Goal: Find contact information: Find contact information

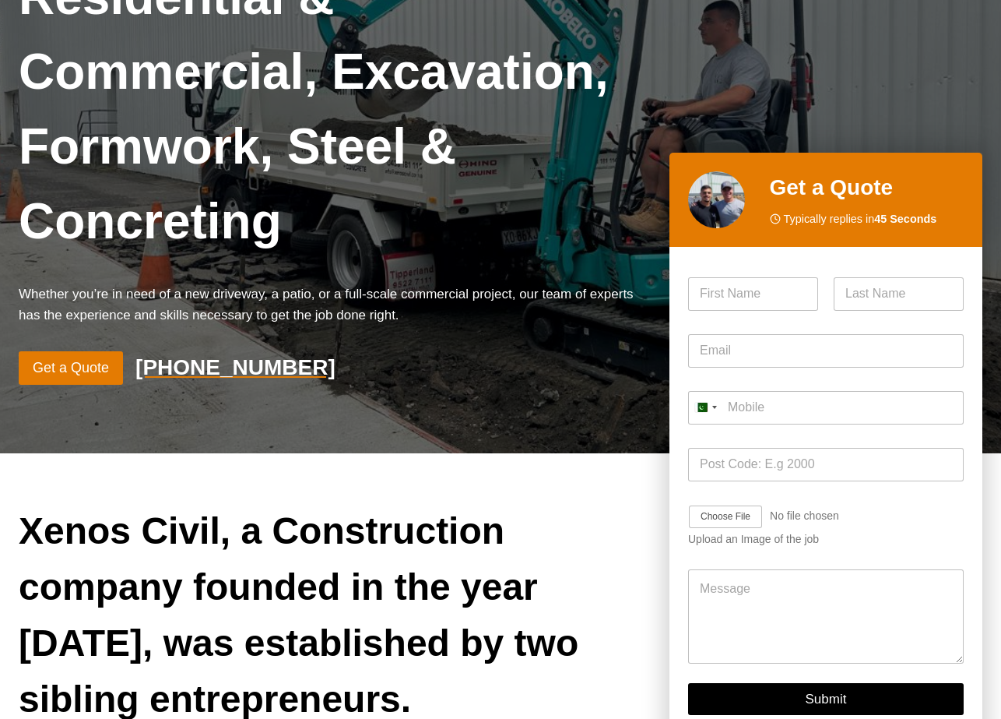
scroll to position [78, 0]
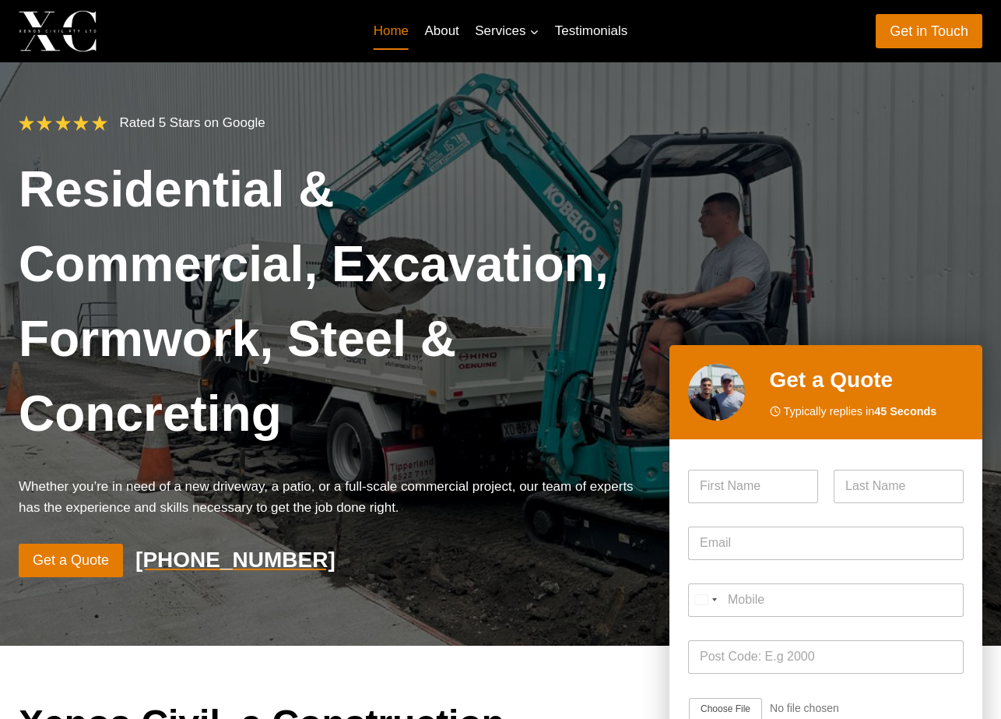
scroll to position [78, 0]
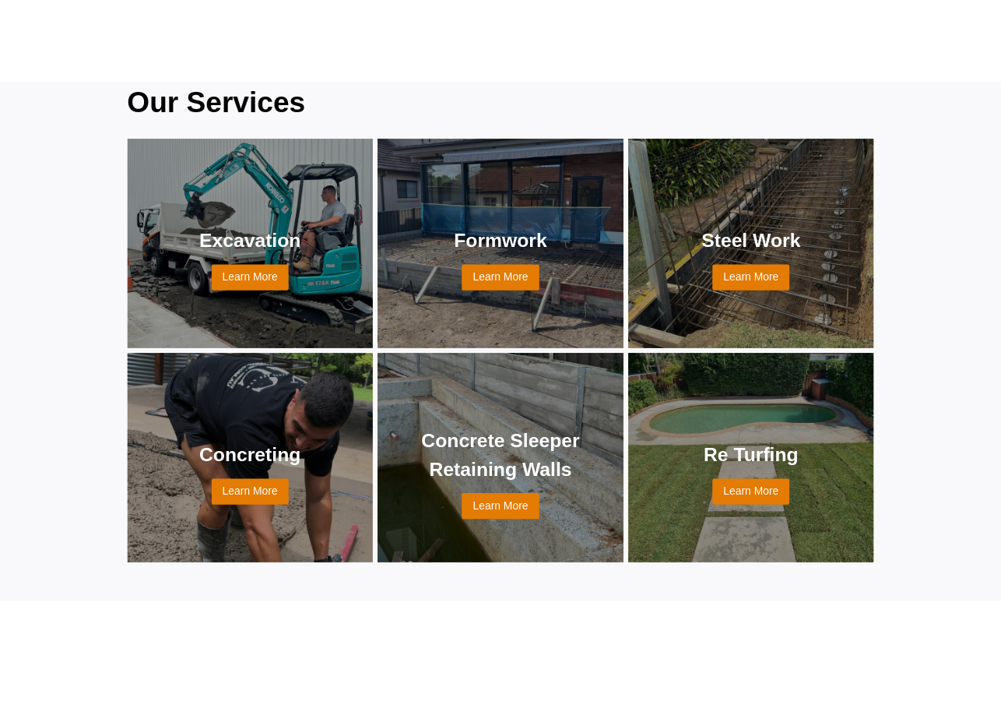
scroll to position [1246, 0]
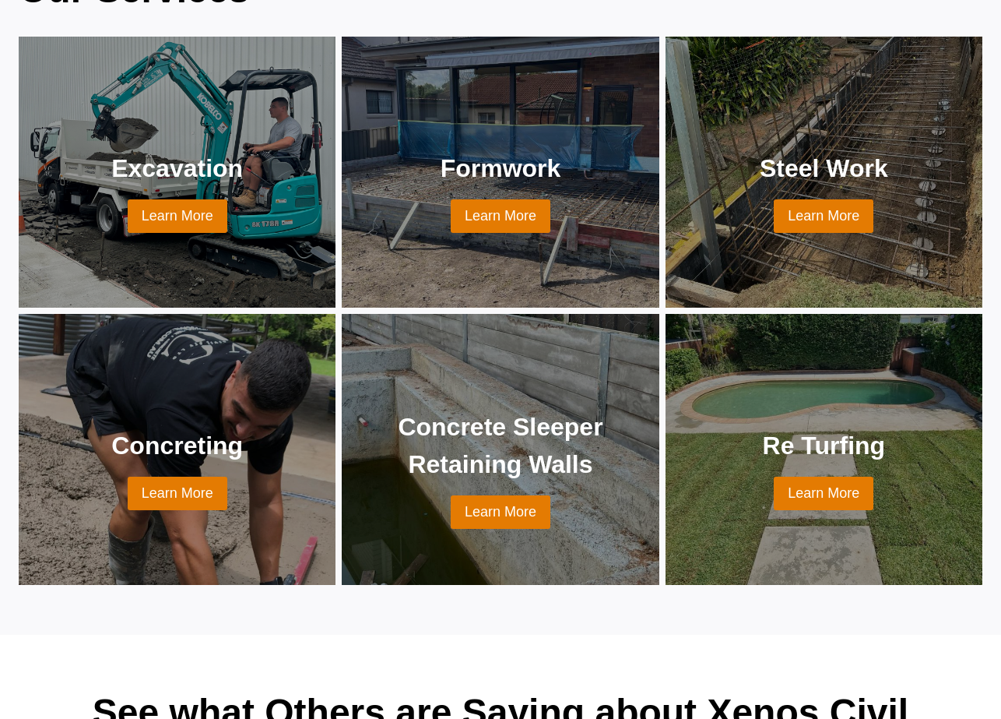
click at [0, 389] on div "Our Services Excavation Learn More Formwork Learn More Steel Work Learn More Co…" at bounding box center [500, 273] width 1001 height 723
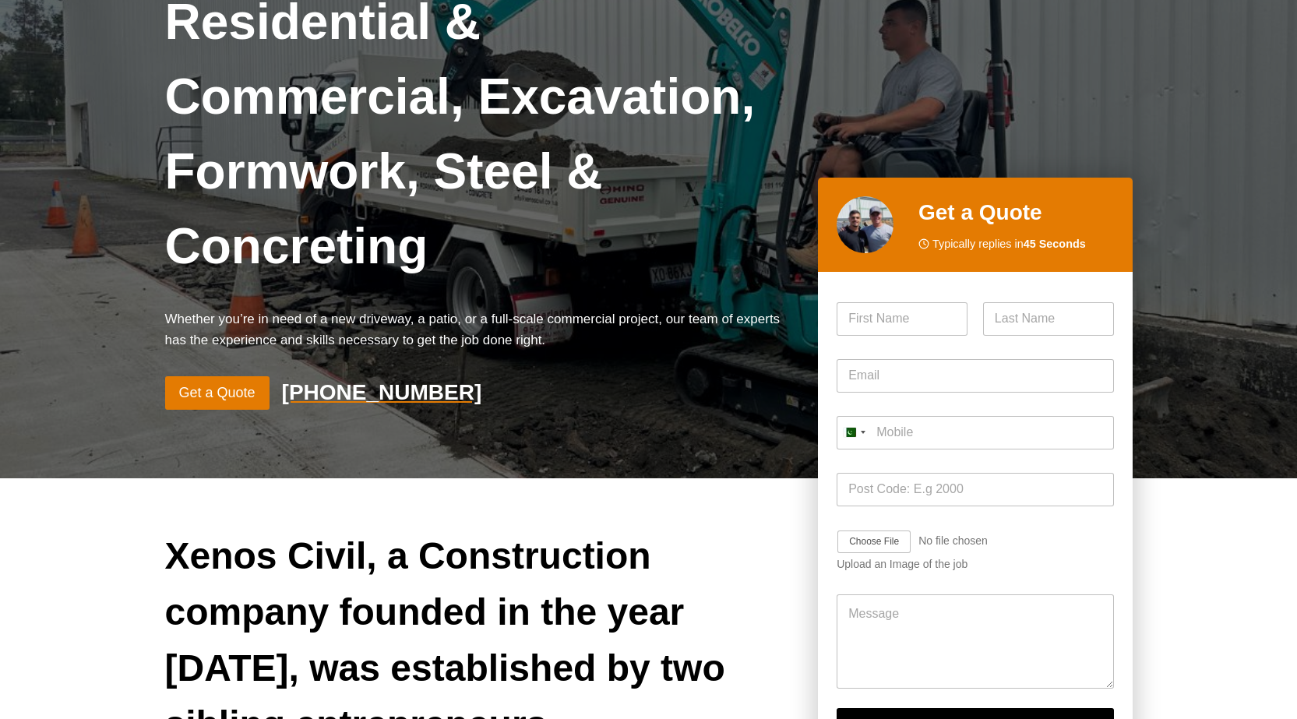
scroll to position [0, 0]
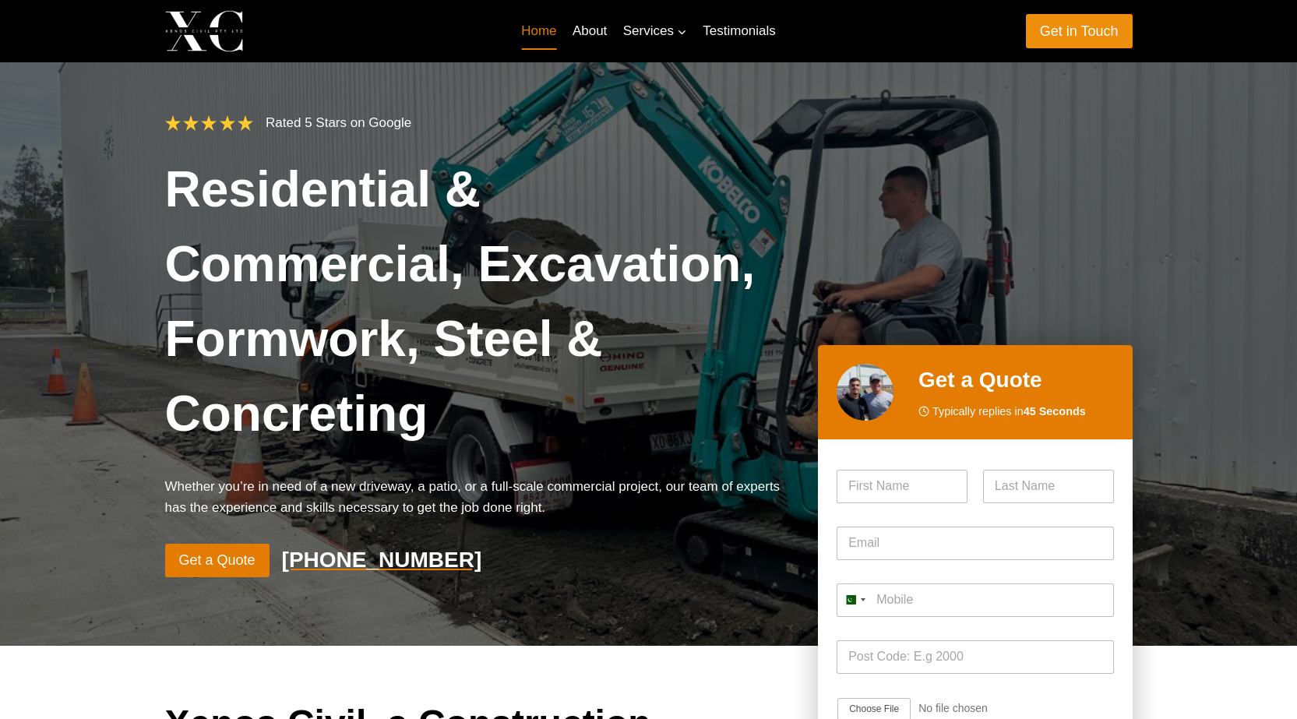
click at [1001, 33] on link "Get in Touch" at bounding box center [1079, 30] width 107 height 33
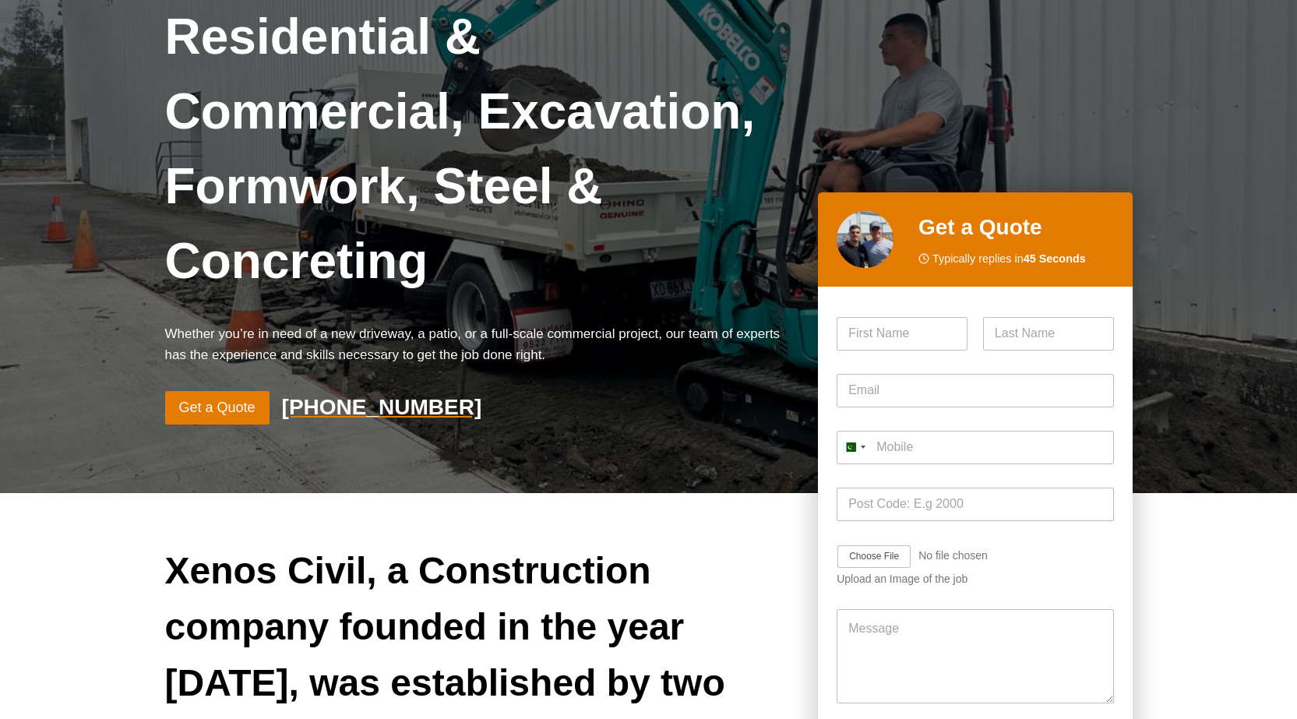
scroll to position [156, 0]
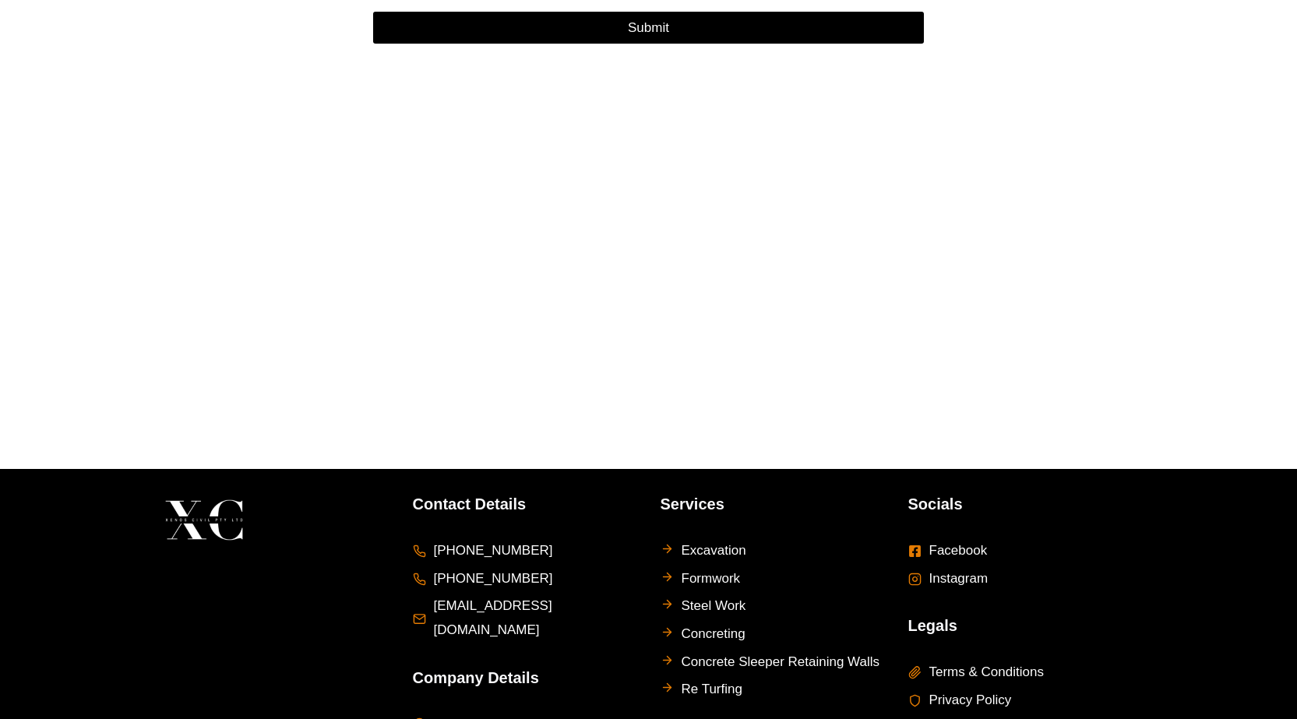
scroll to position [1010, 0]
